Goal: Information Seeking & Learning: Learn about a topic

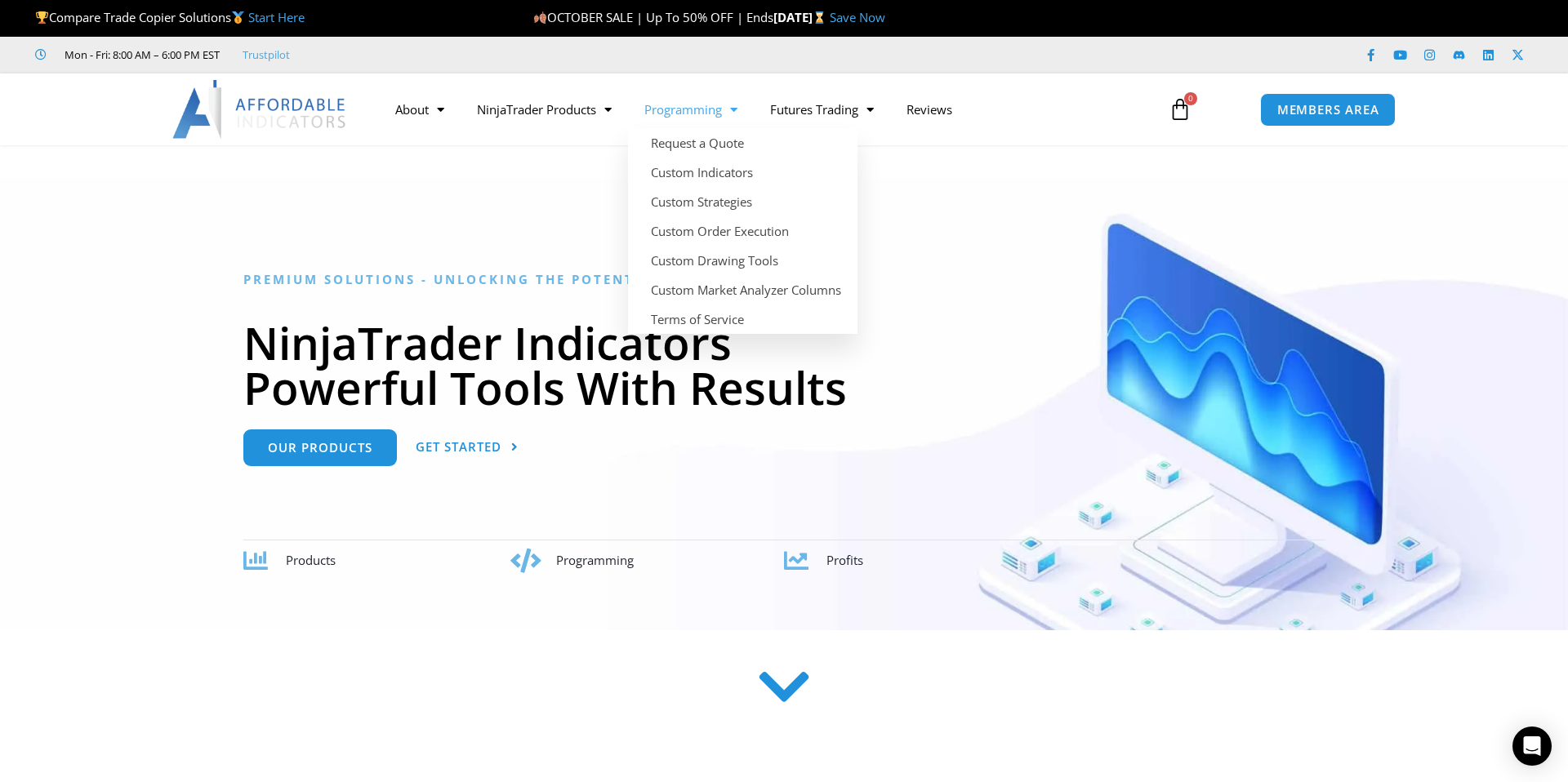
click at [710, 105] on link "Programming" at bounding box center [691, 109] width 126 height 38
